Goal: Task Accomplishment & Management: Manage account settings

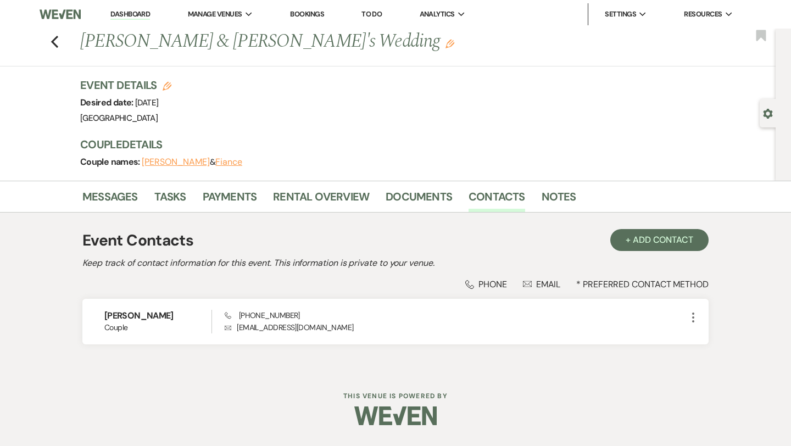
click at [43, 41] on div "Previous [PERSON_NAME] & [PERSON_NAME]'s Wedding Edit Bookmark" at bounding box center [385, 48] width 781 height 38
click at [55, 43] on icon "Previous" at bounding box center [55, 41] width 8 height 13
select select "5"
select select "4"
select select "5"
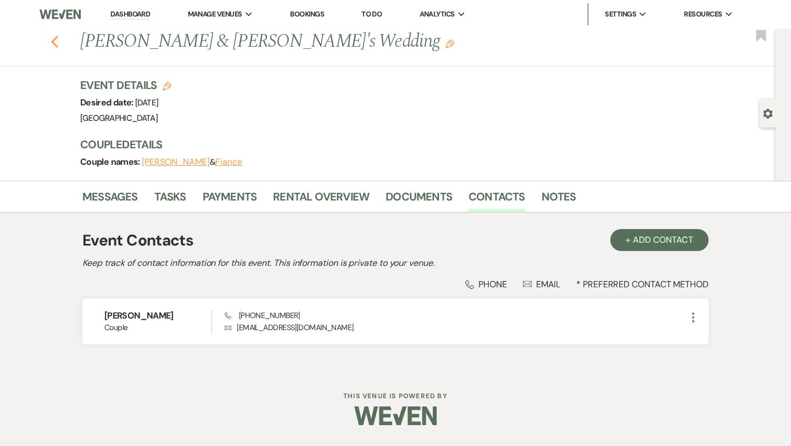
select select "5"
select select "2"
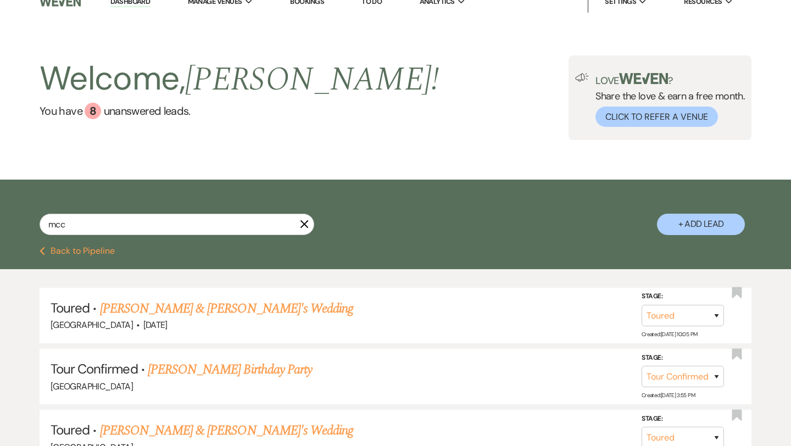
scroll to position [13, 0]
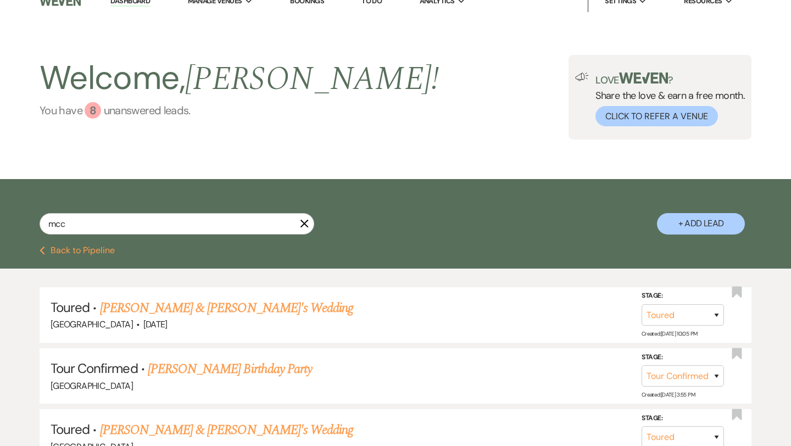
click at [96, 109] on div "8" at bounding box center [93, 110] width 16 height 16
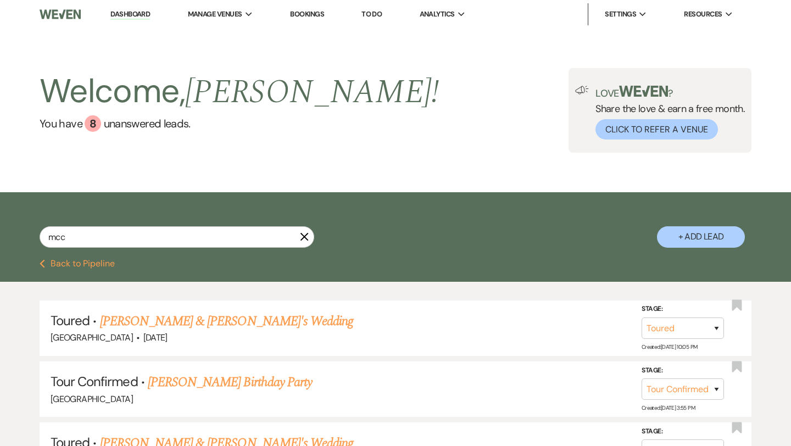
click at [132, 10] on link "Dashboard" at bounding box center [130, 14] width 40 height 10
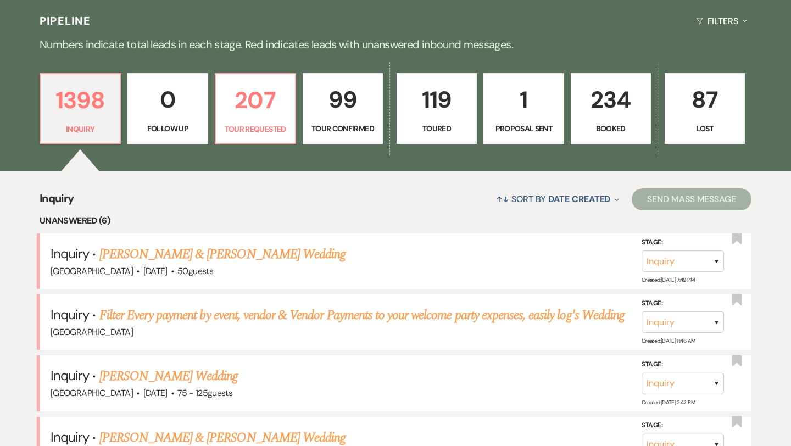
scroll to position [258, 0]
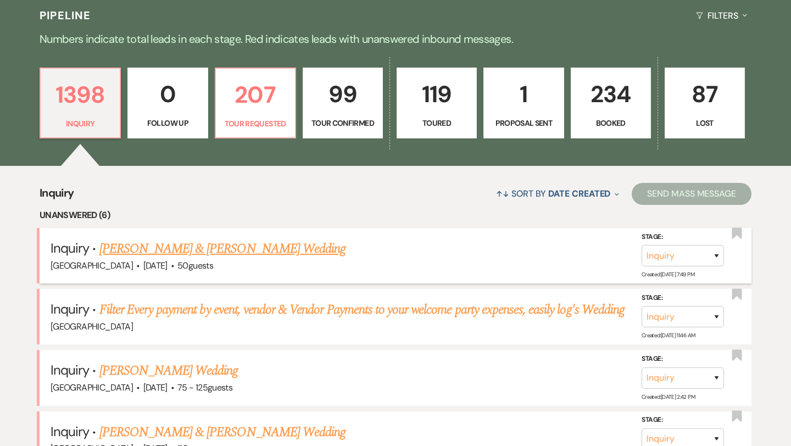
click at [226, 248] on link "[PERSON_NAME] & [PERSON_NAME] Wedding" at bounding box center [222, 249] width 246 height 20
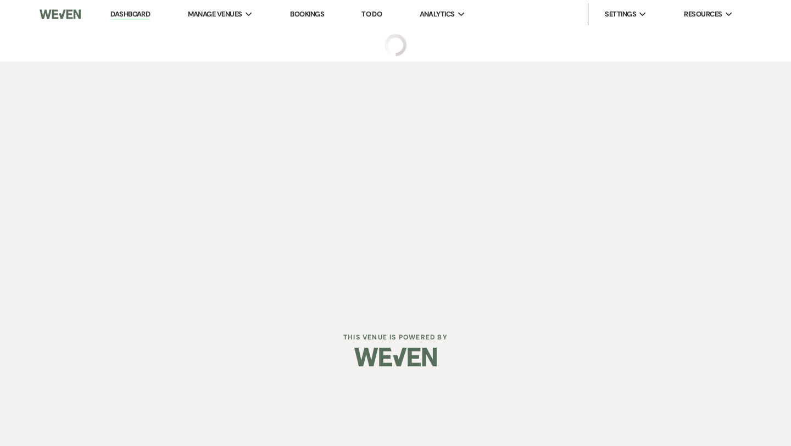
select select "5"
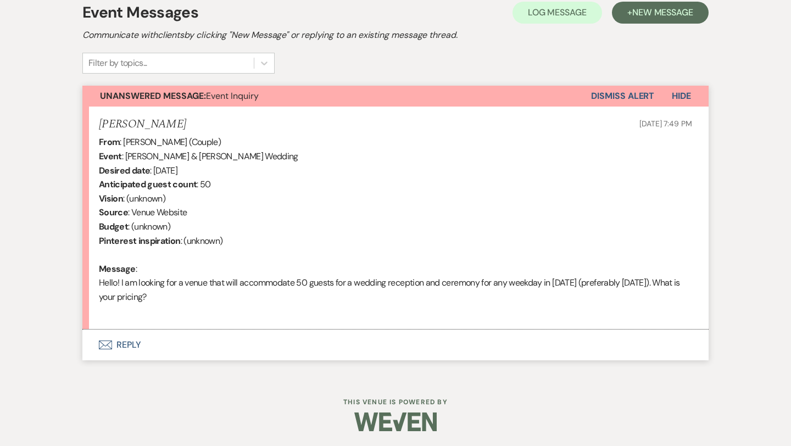
scroll to position [324, 0]
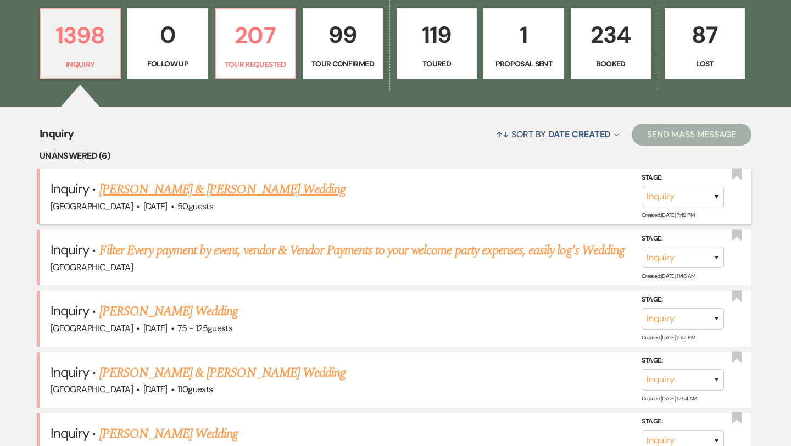
scroll to position [318, 0]
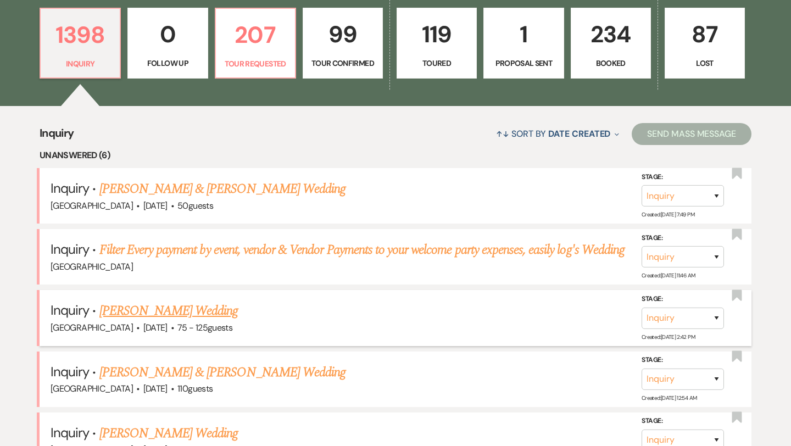
click at [159, 306] on link "[PERSON_NAME] Wedding" at bounding box center [168, 311] width 139 height 20
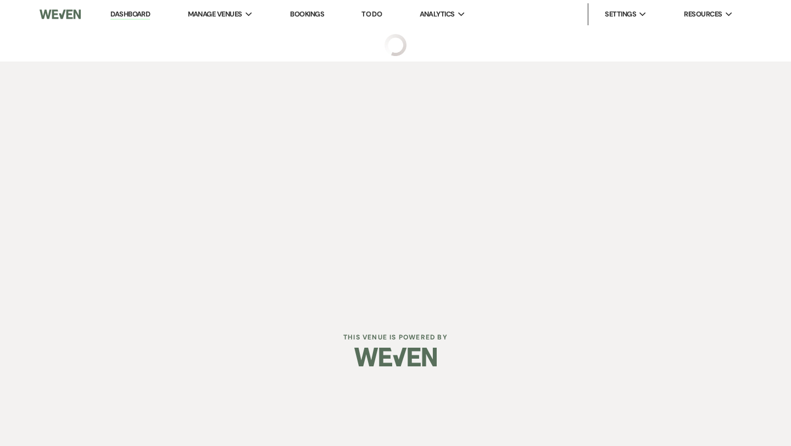
select select "3"
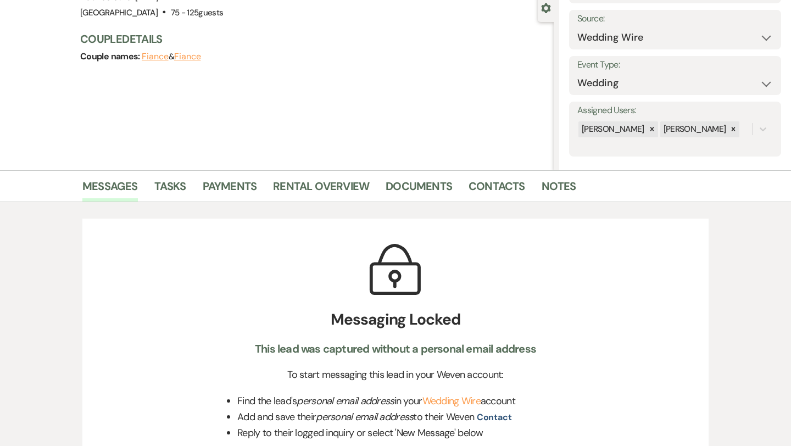
scroll to position [65, 0]
